Goal: Check status: Check status

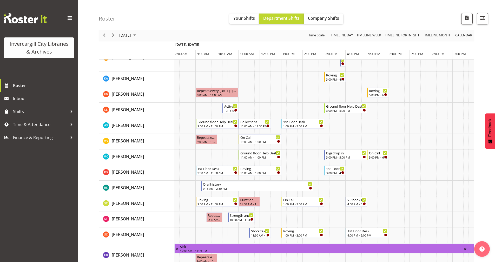
scroll to position [205, 0]
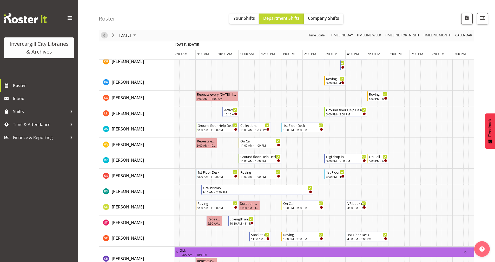
click at [105, 38] on span "Previous" at bounding box center [104, 35] width 6 height 7
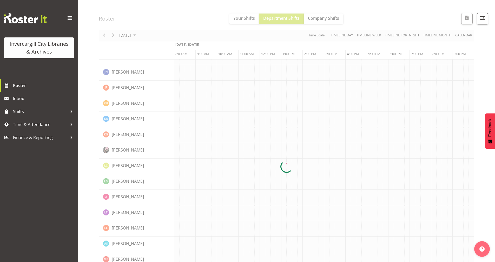
scroll to position [0, 0]
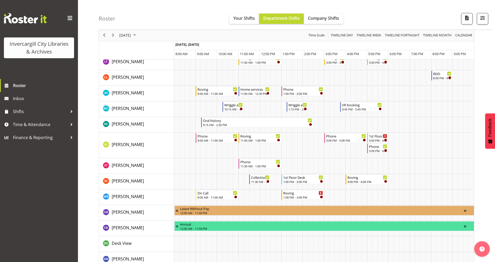
scroll to position [234, 0]
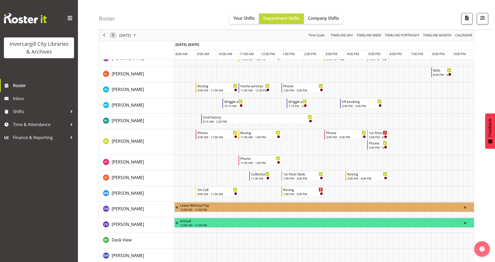
click at [114, 34] on span "Next" at bounding box center [113, 35] width 6 height 7
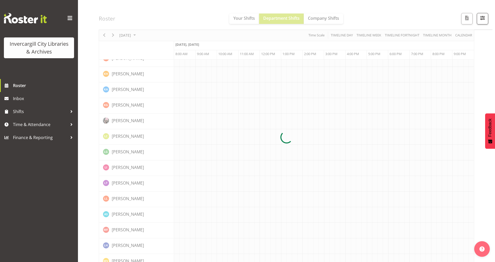
scroll to position [0, 0]
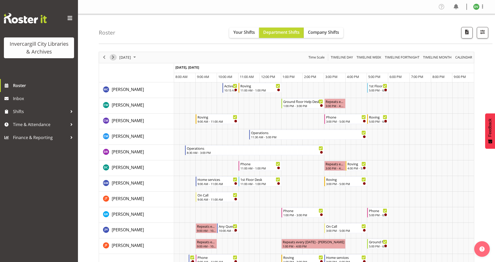
click at [113, 57] on span "Next" at bounding box center [113, 57] width 6 height 7
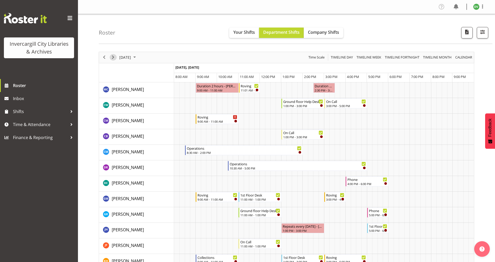
click at [114, 56] on span "Next" at bounding box center [113, 57] width 6 height 7
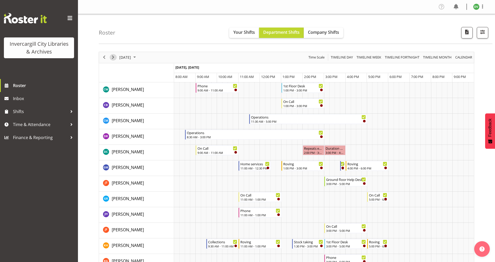
click at [114, 57] on span "Next" at bounding box center [113, 57] width 6 height 7
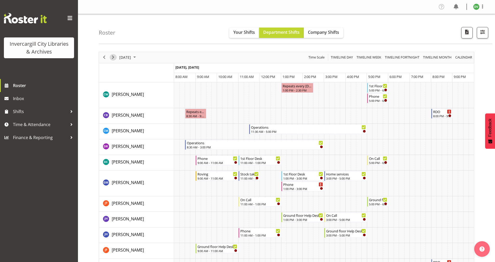
click at [114, 57] on span "Next" at bounding box center [113, 57] width 6 height 7
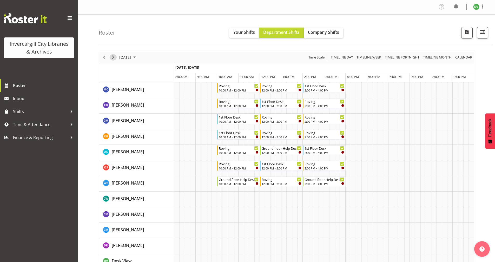
click at [113, 57] on span "Next" at bounding box center [113, 57] width 6 height 7
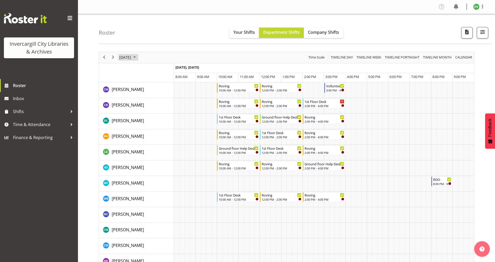
click at [138, 58] on span "October 2025" at bounding box center [135, 57] width 6 height 7
click at [167, 88] on span "3" at bounding box center [167, 89] width 8 height 8
